Goal: Information Seeking & Learning: Learn about a topic

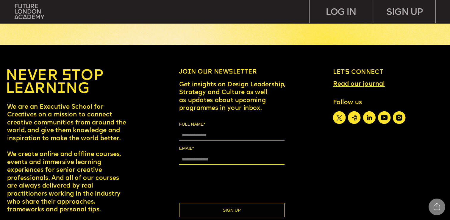
scroll to position [2846, 0]
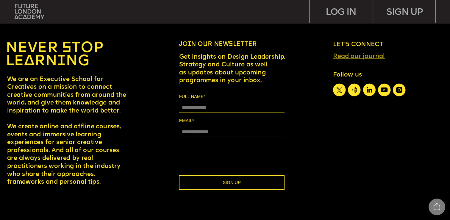
click at [372, 57] on link "Read our journal" at bounding box center [359, 57] width 52 height 6
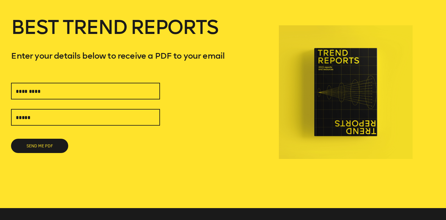
scroll to position [54, 0]
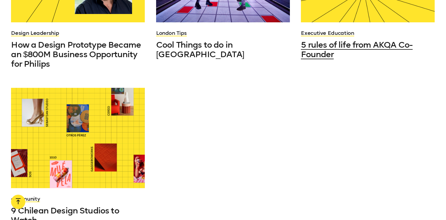
scroll to position [641, 0]
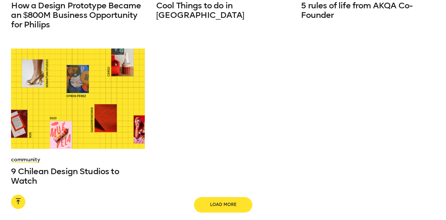
click at [219, 202] on span "Load more" at bounding box center [223, 205] width 38 height 6
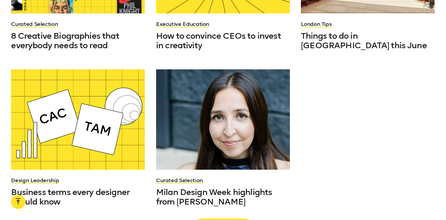
scroll to position [1212, 0]
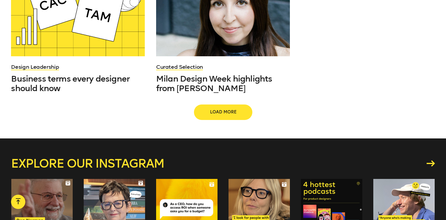
click at [212, 109] on span "Load more" at bounding box center [223, 112] width 38 height 6
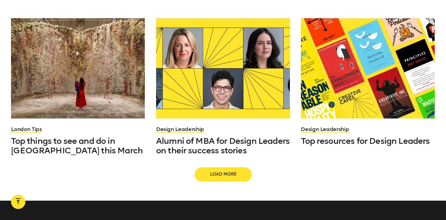
scroll to position [1663, 0]
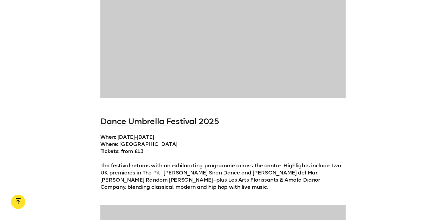
scroll to position [2891, 0]
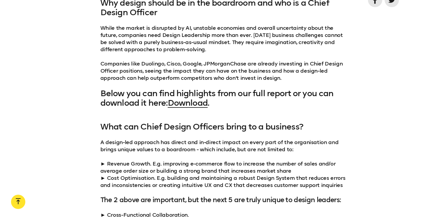
scroll to position [506, 0]
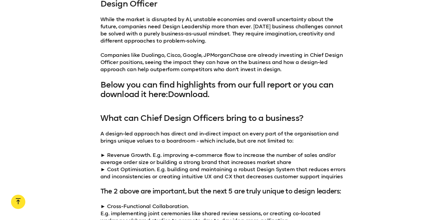
click at [199, 96] on link "Download" at bounding box center [188, 94] width 40 height 10
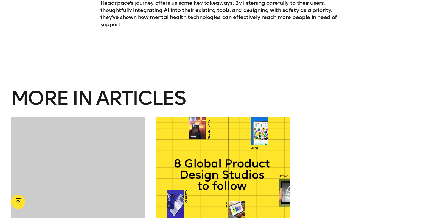
scroll to position [1348, 0]
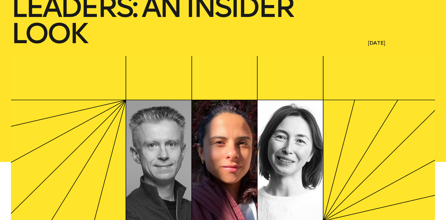
scroll to position [117, 0]
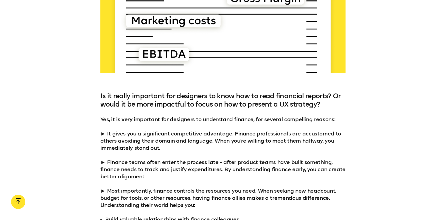
scroll to position [1526, 0]
